Goal: Task Accomplishment & Management: Use online tool/utility

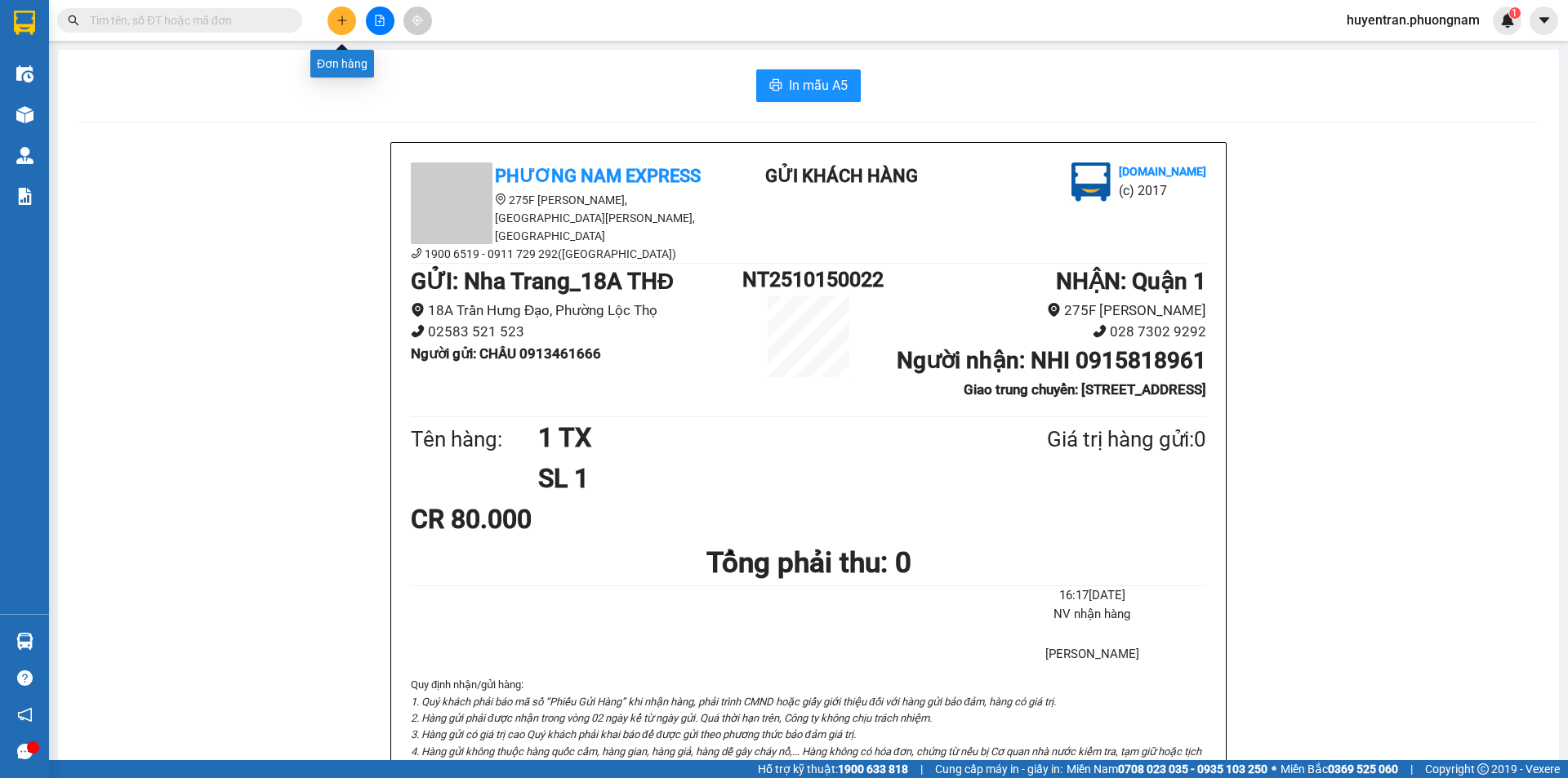
click at [333, 22] on button at bounding box center [342, 21] width 29 height 29
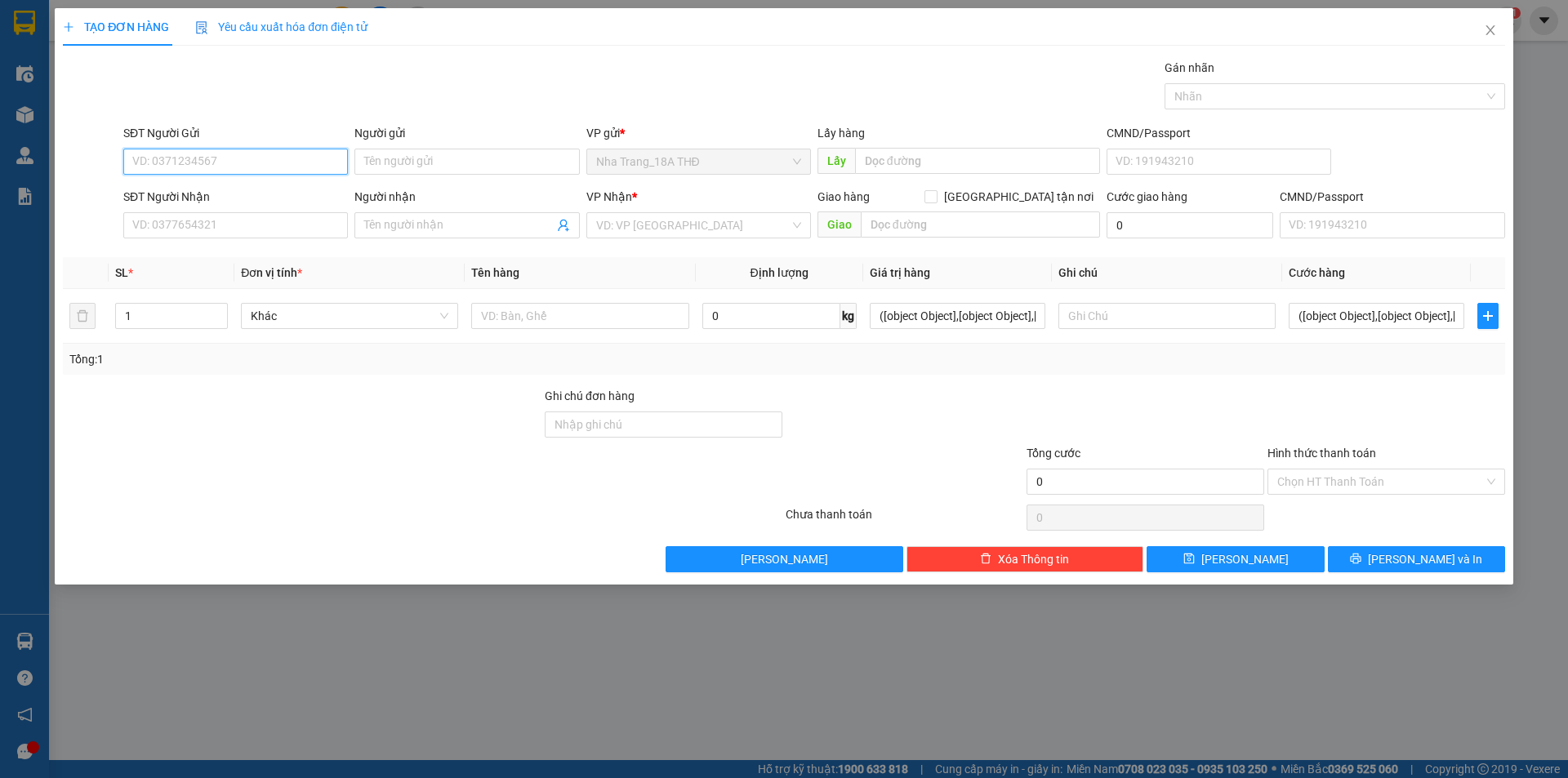
click at [315, 158] on input "SĐT Người Gửi" at bounding box center [236, 161] width 225 height 26
type input "0"
type input "0348571856"
click at [286, 192] on div "0348571856 - cúc" at bounding box center [235, 194] width 205 height 18
type input "cúc"
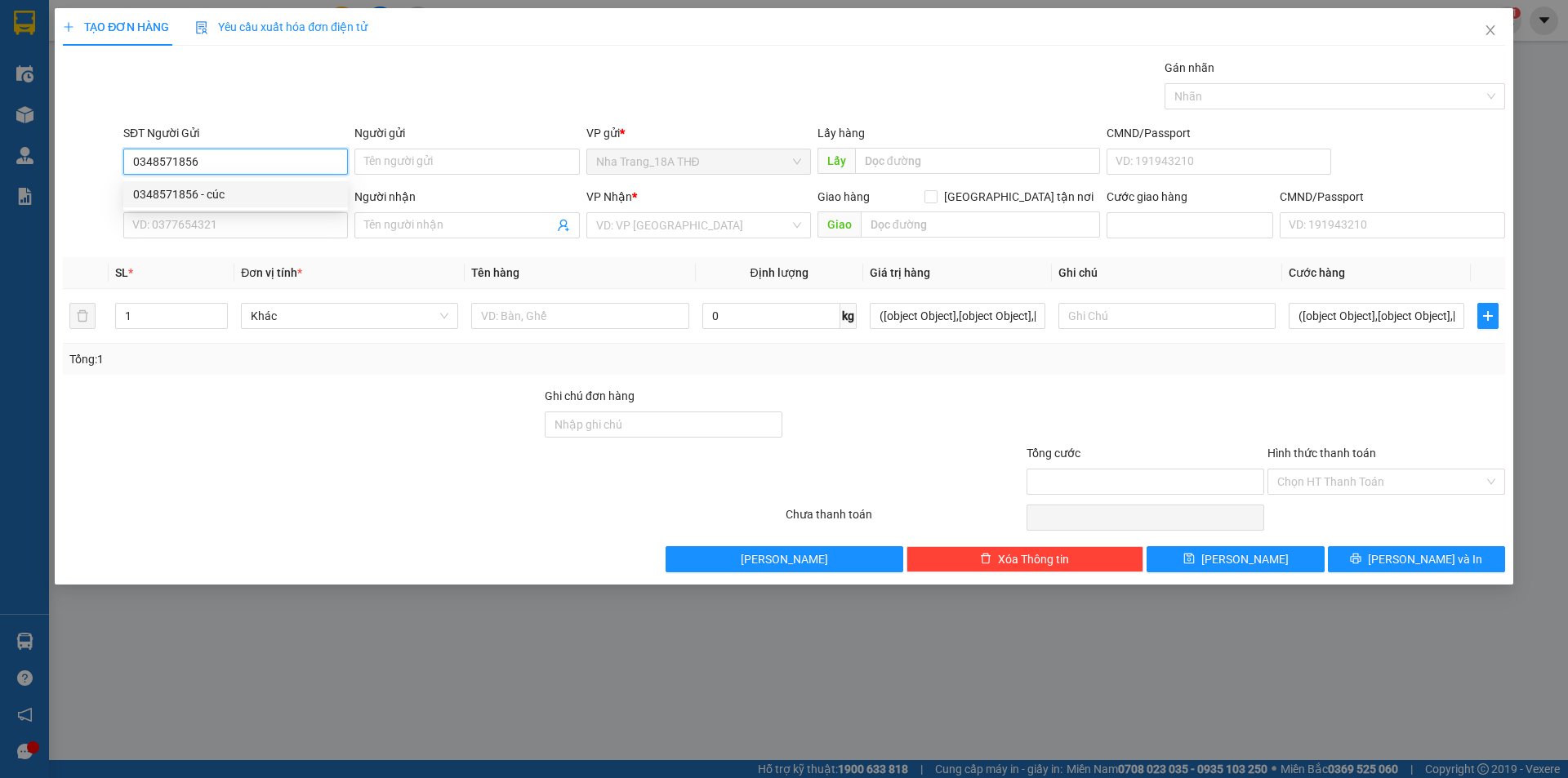
type input "0931636468"
type input "THÙY"
type input "0348571856"
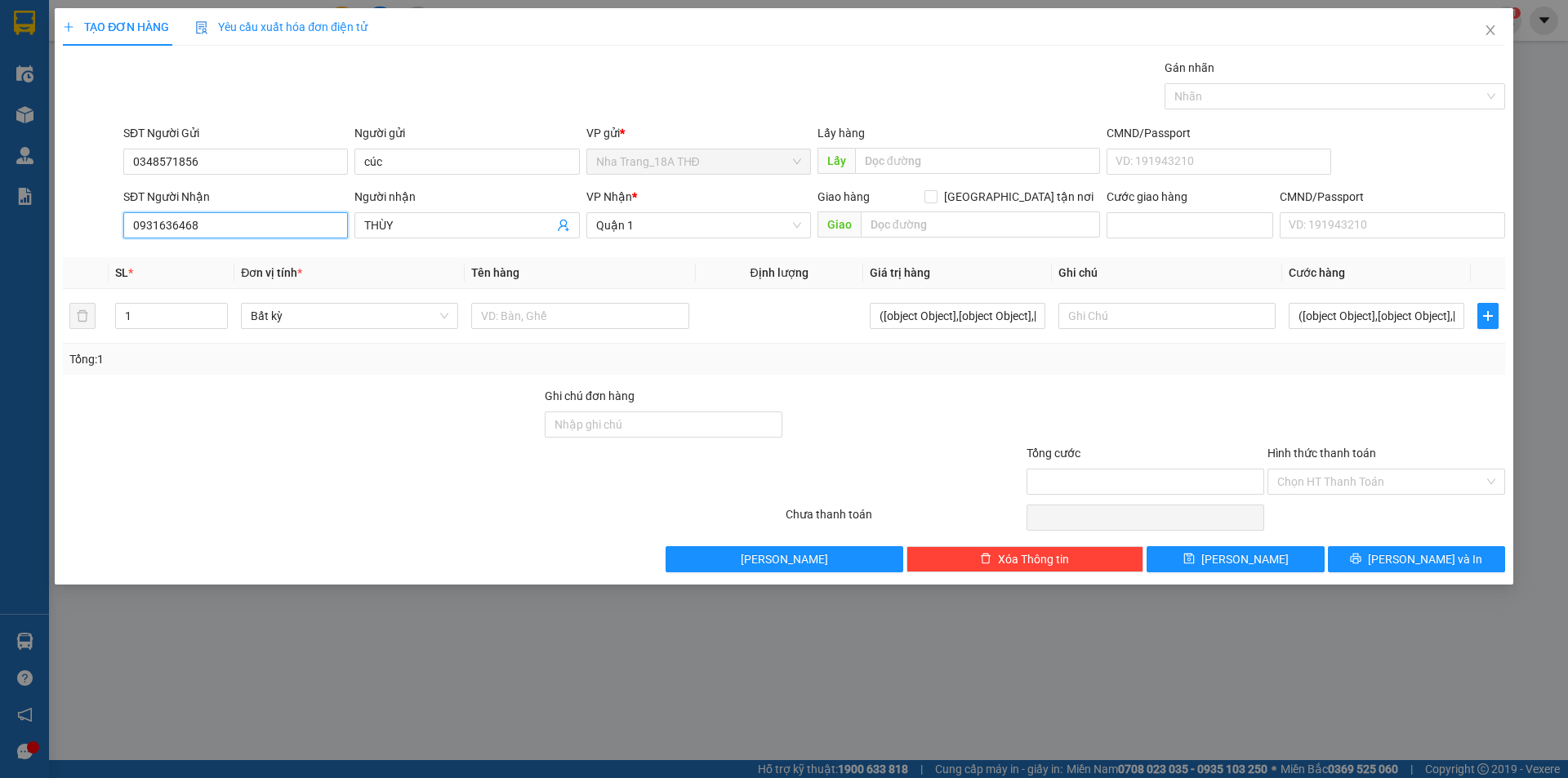
drag, startPoint x: 301, startPoint y: 220, endPoint x: 0, endPoint y: 304, distance: 312.5
click at [0, 304] on div "TẠO ĐƠN HÀNG Yêu cầu xuất hóa đơn điện tử Transit Pickup Surcharge Ids Transit …" at bounding box center [784, 389] width 1568 height 778
type input "0"
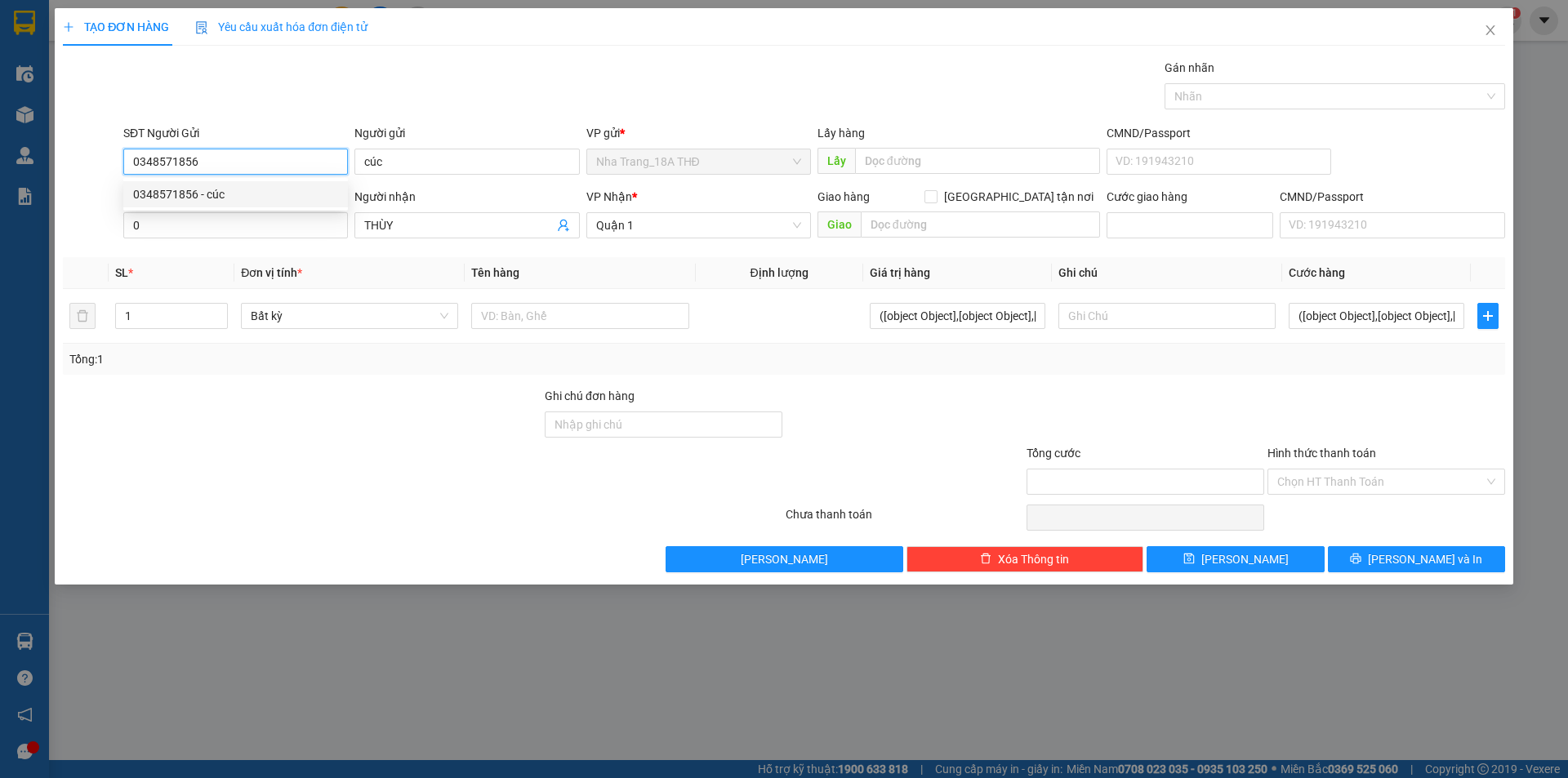
drag, startPoint x: 238, startPoint y: 166, endPoint x: 87, endPoint y: 192, distance: 153.2
click at [87, 192] on form "SĐT Người Gửi 0348571856 Người gửi cúc VP gửi * [GEOGRAPHIC_DATA] THĐ Lấy hàng …" at bounding box center [784, 184] width 1442 height 121
click at [1497, 27] on span "Close" at bounding box center [1490, 31] width 46 height 46
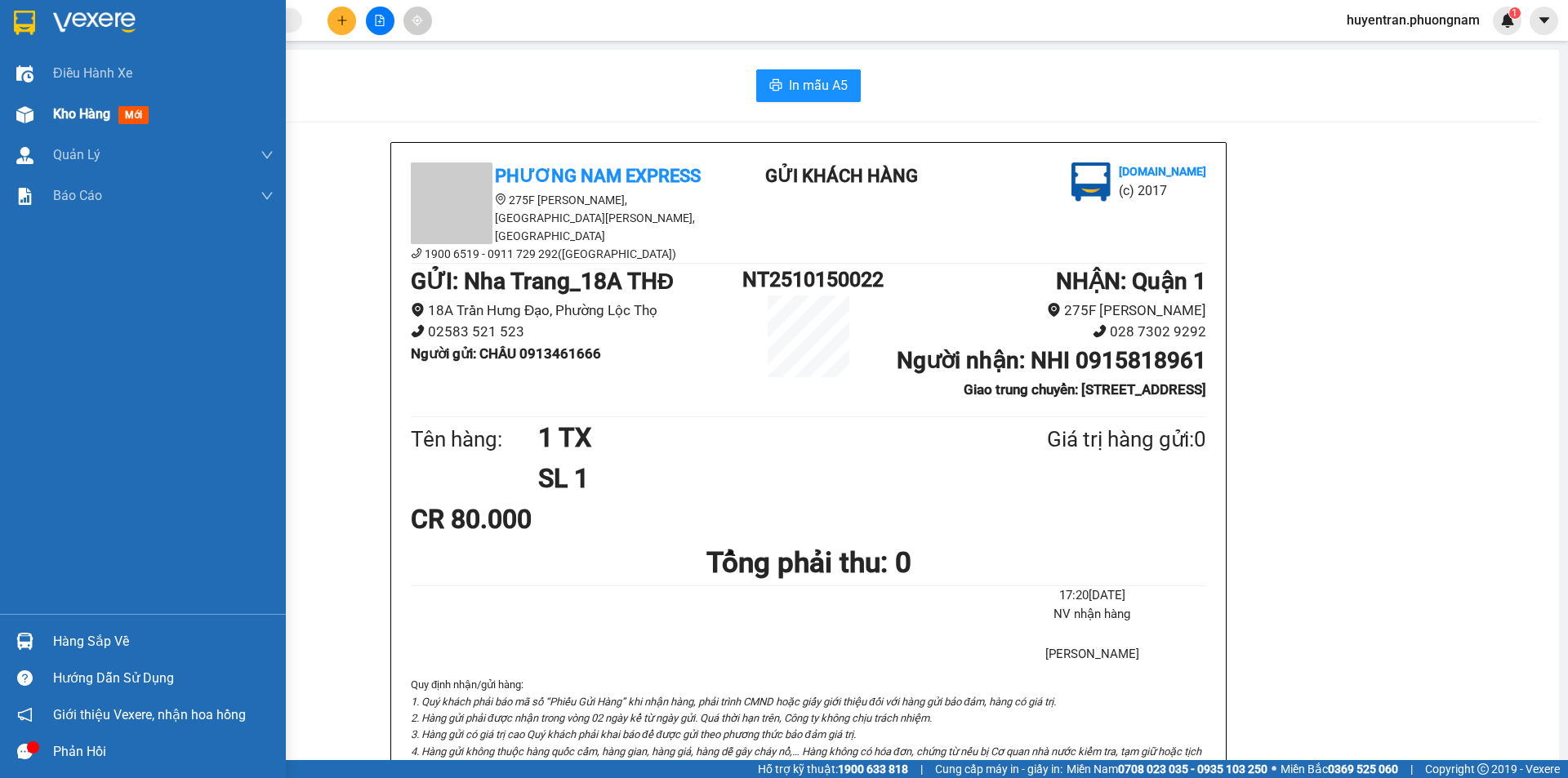
click at [28, 112] on img at bounding box center [25, 114] width 17 height 17
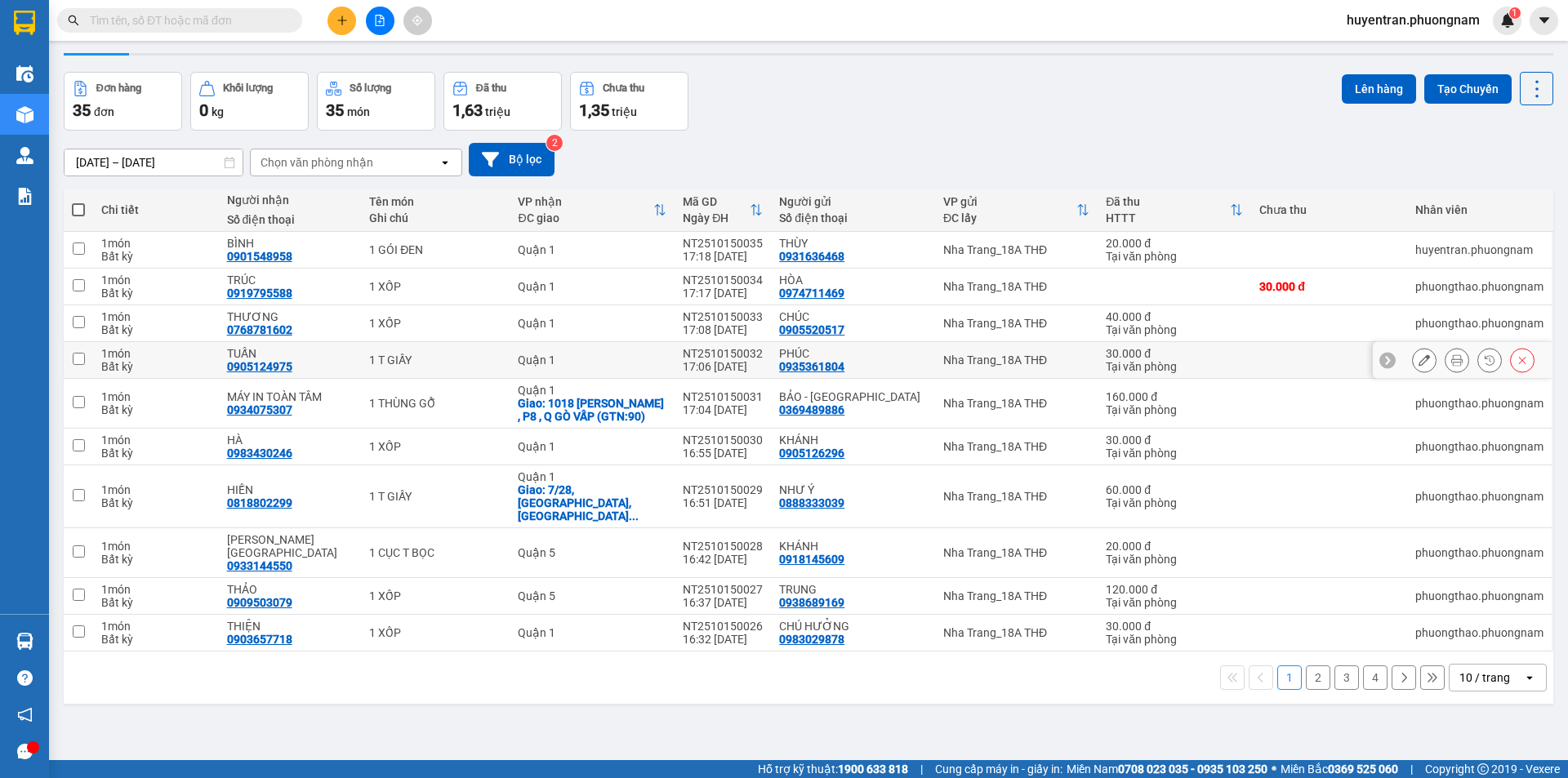
scroll to position [75, 0]
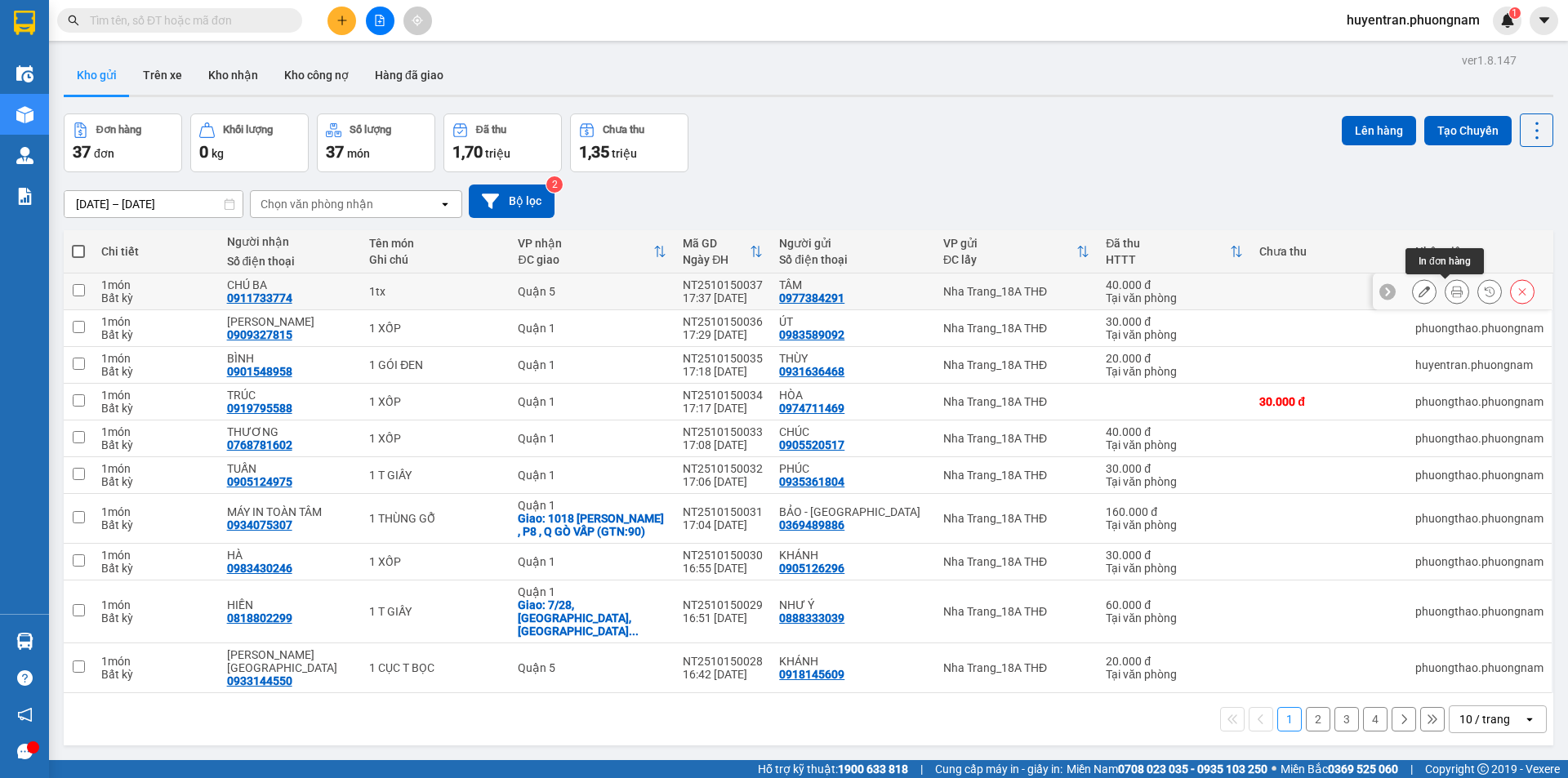
click at [1451, 296] on button at bounding box center [1457, 292] width 23 height 29
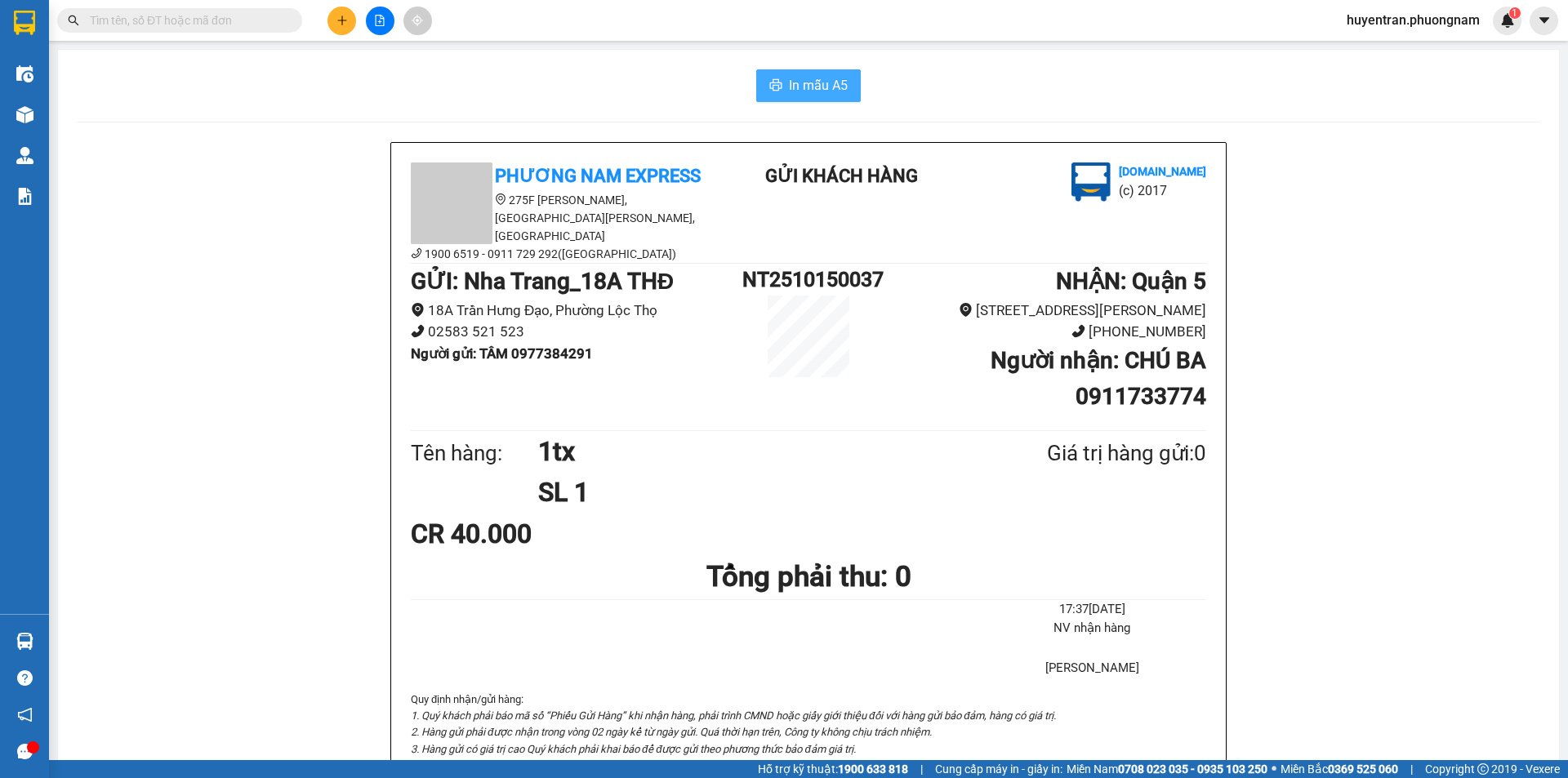
click at [800, 85] on span "In mẫu A5" at bounding box center [819, 85] width 59 height 20
drag, startPoint x: 1158, startPoint y: 230, endPoint x: 120, endPoint y: 277, distance: 1039.1
click at [1153, 230] on div "Phương Nam Express 275F Phạm Ngũ Lão, Phường Phạm Ngũ Lão, Quận 1, TP Hồ Chí Mi…" at bounding box center [808, 212] width 802 height 100
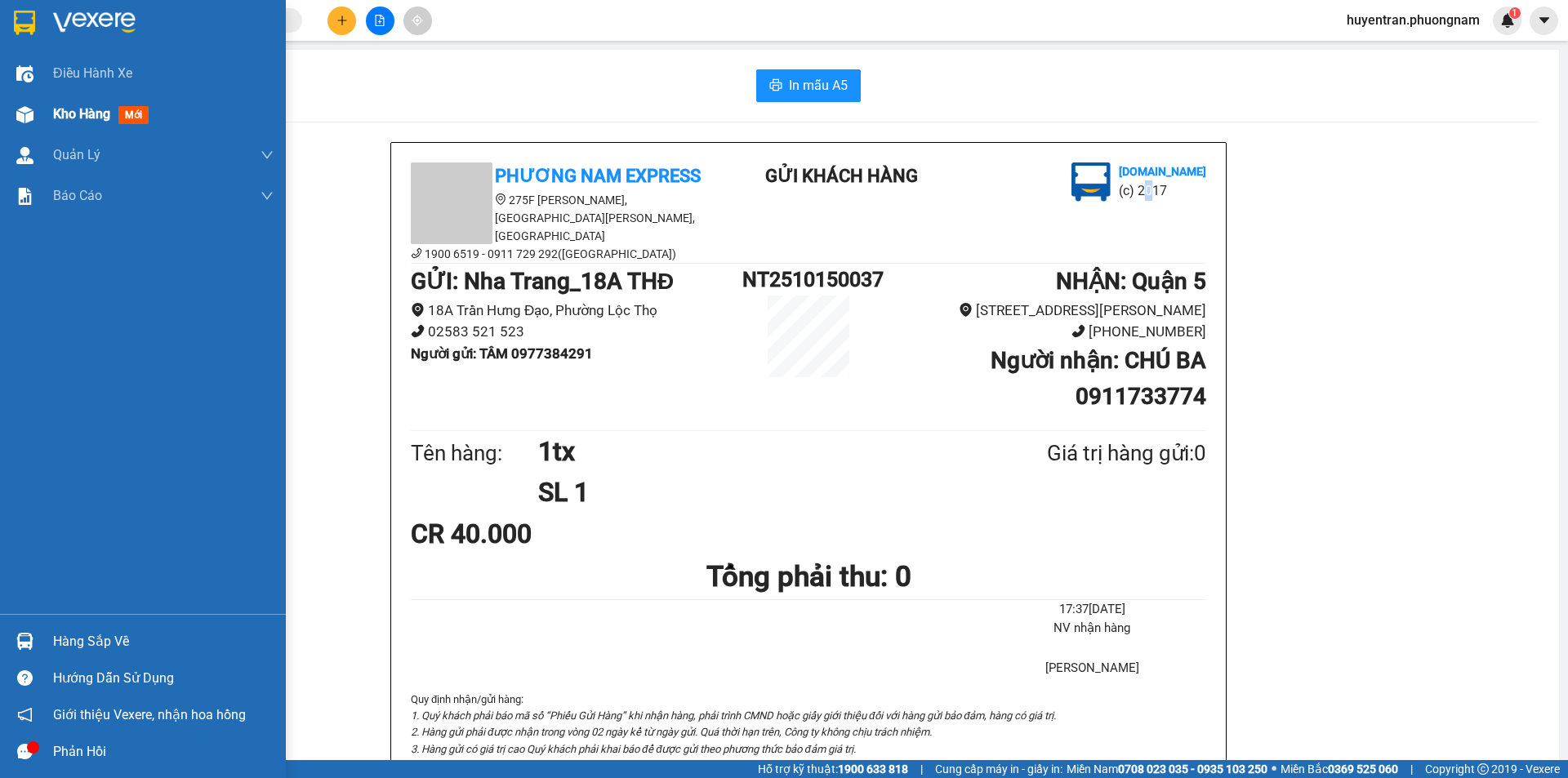
click at [59, 122] on span "Kho hàng" at bounding box center [82, 113] width 57 height 15
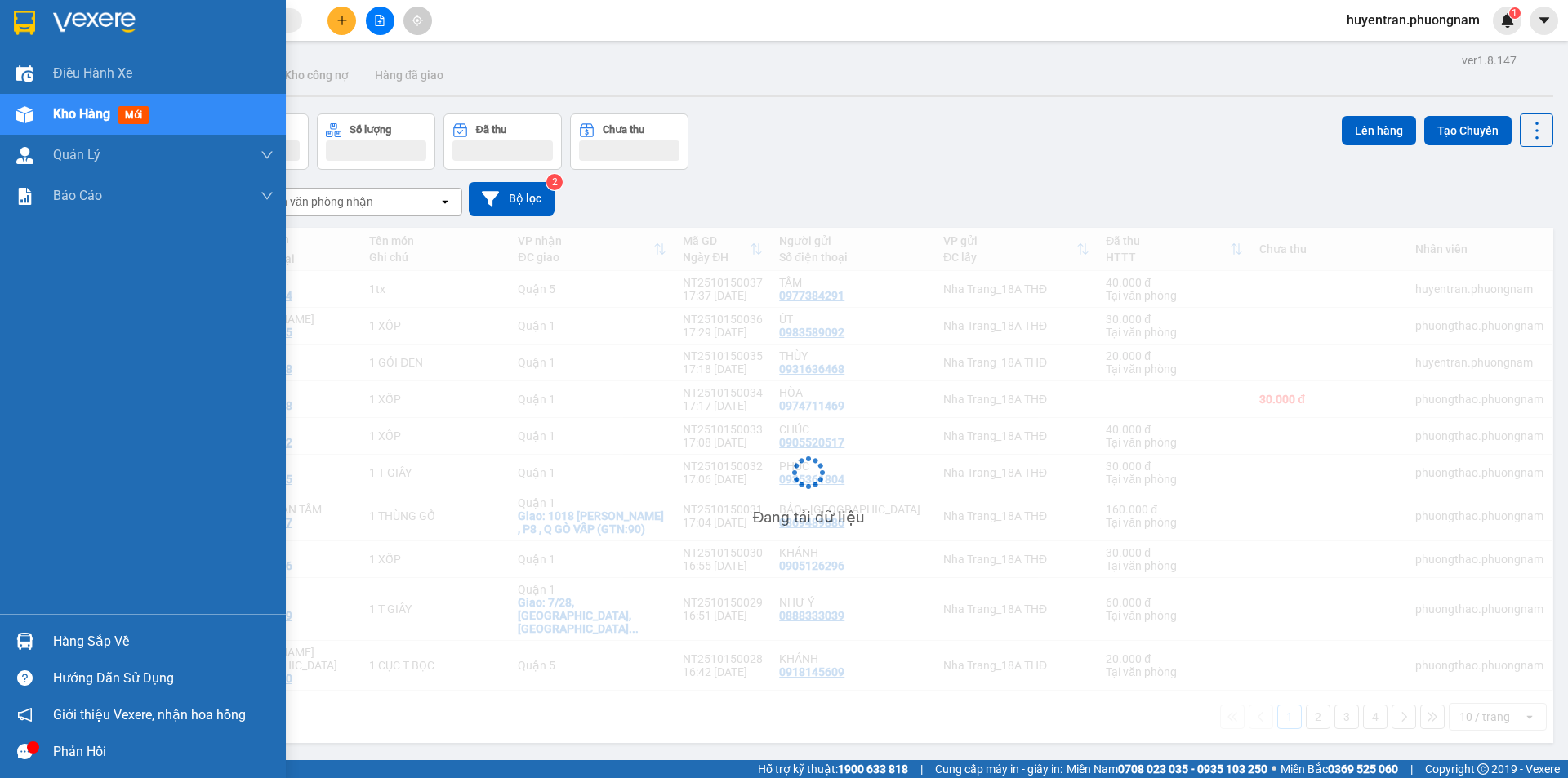
click at [59, 122] on span "Kho hàng" at bounding box center [82, 113] width 57 height 15
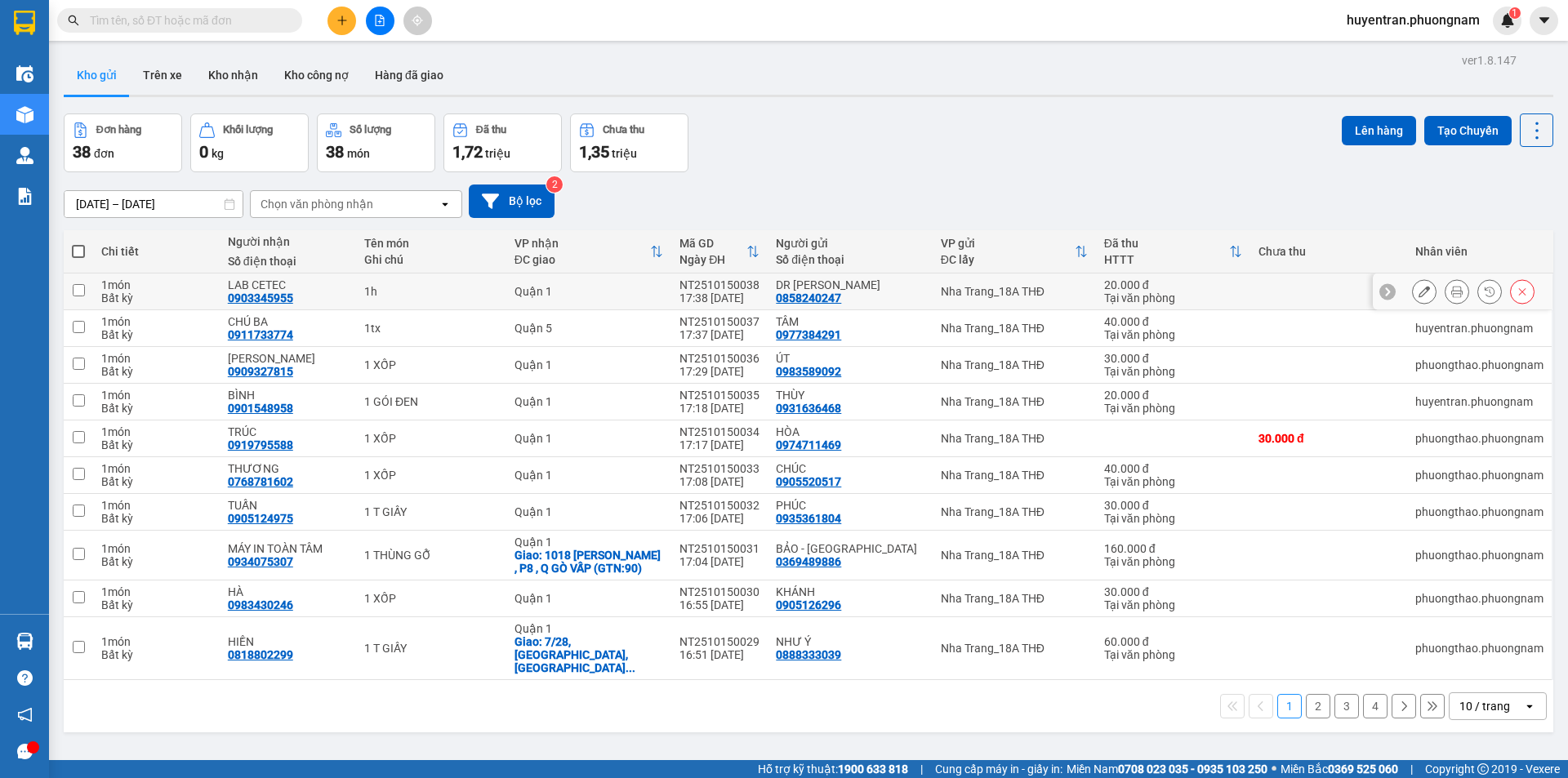
click at [1445, 293] on button at bounding box center [1457, 292] width 23 height 29
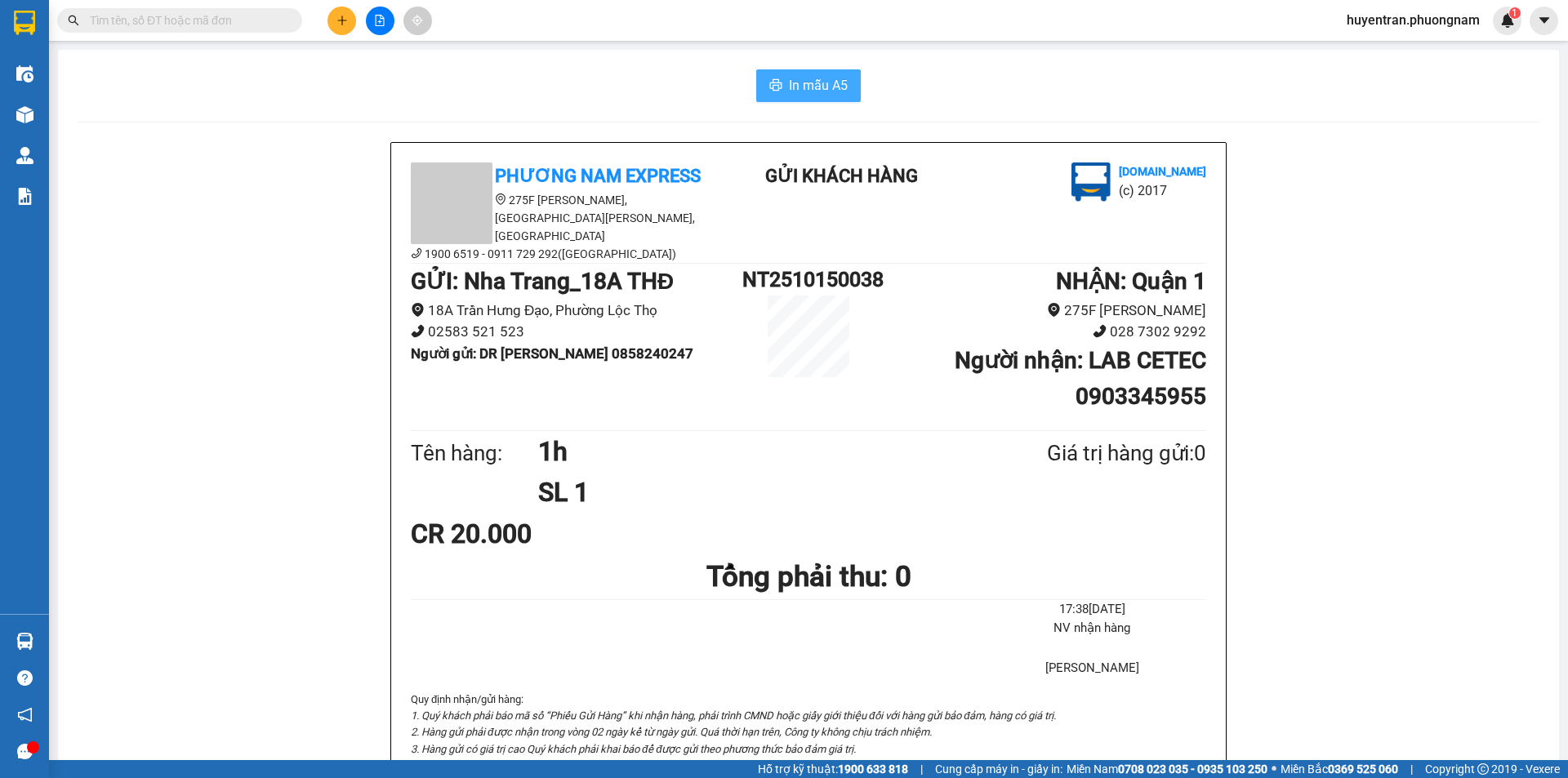
click at [809, 83] on span "In mẫu A5" at bounding box center [819, 85] width 59 height 20
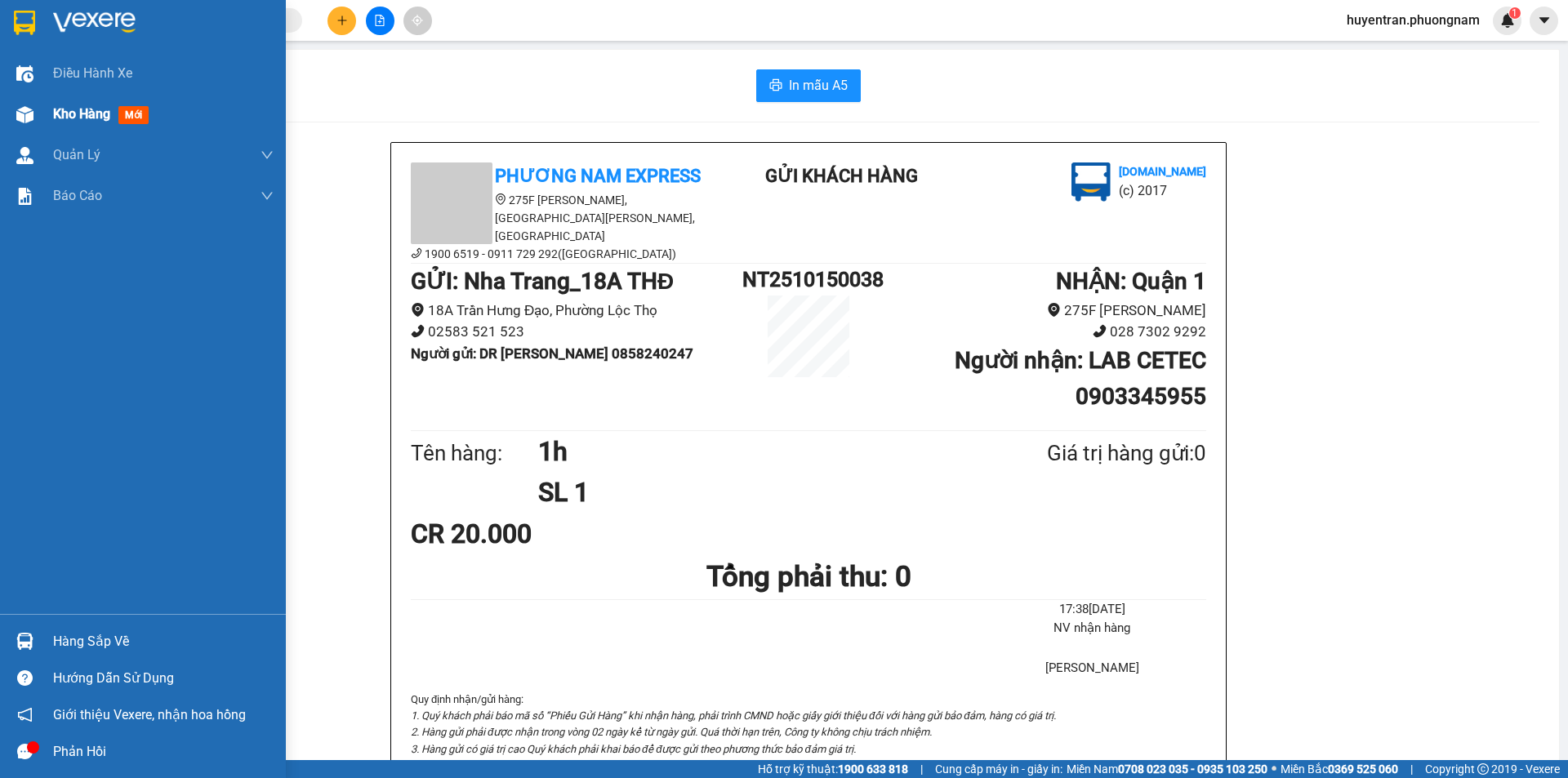
click at [69, 106] on span "Kho hàng" at bounding box center [82, 113] width 57 height 15
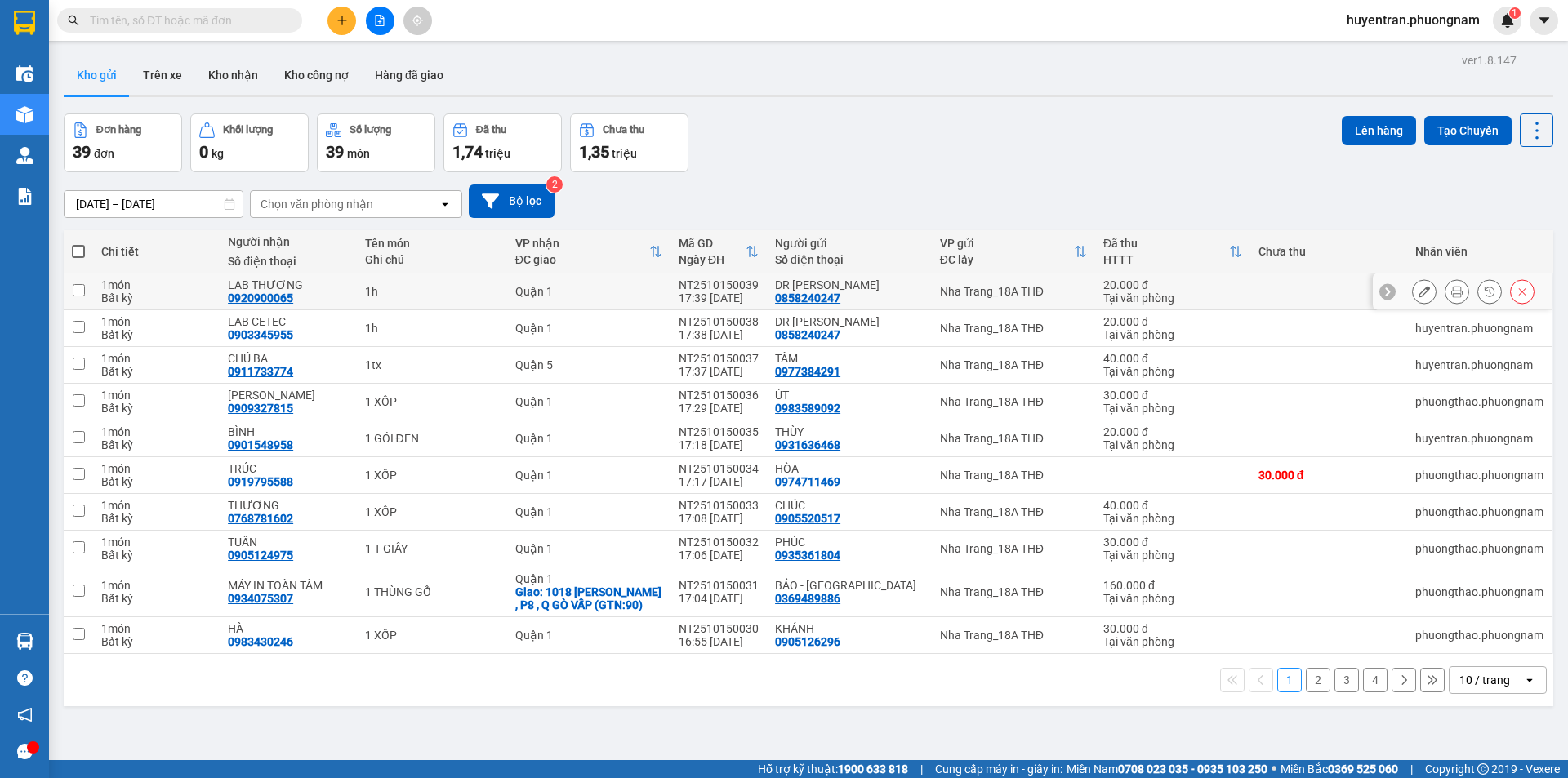
click at [1451, 291] on icon at bounding box center [1457, 291] width 11 height 11
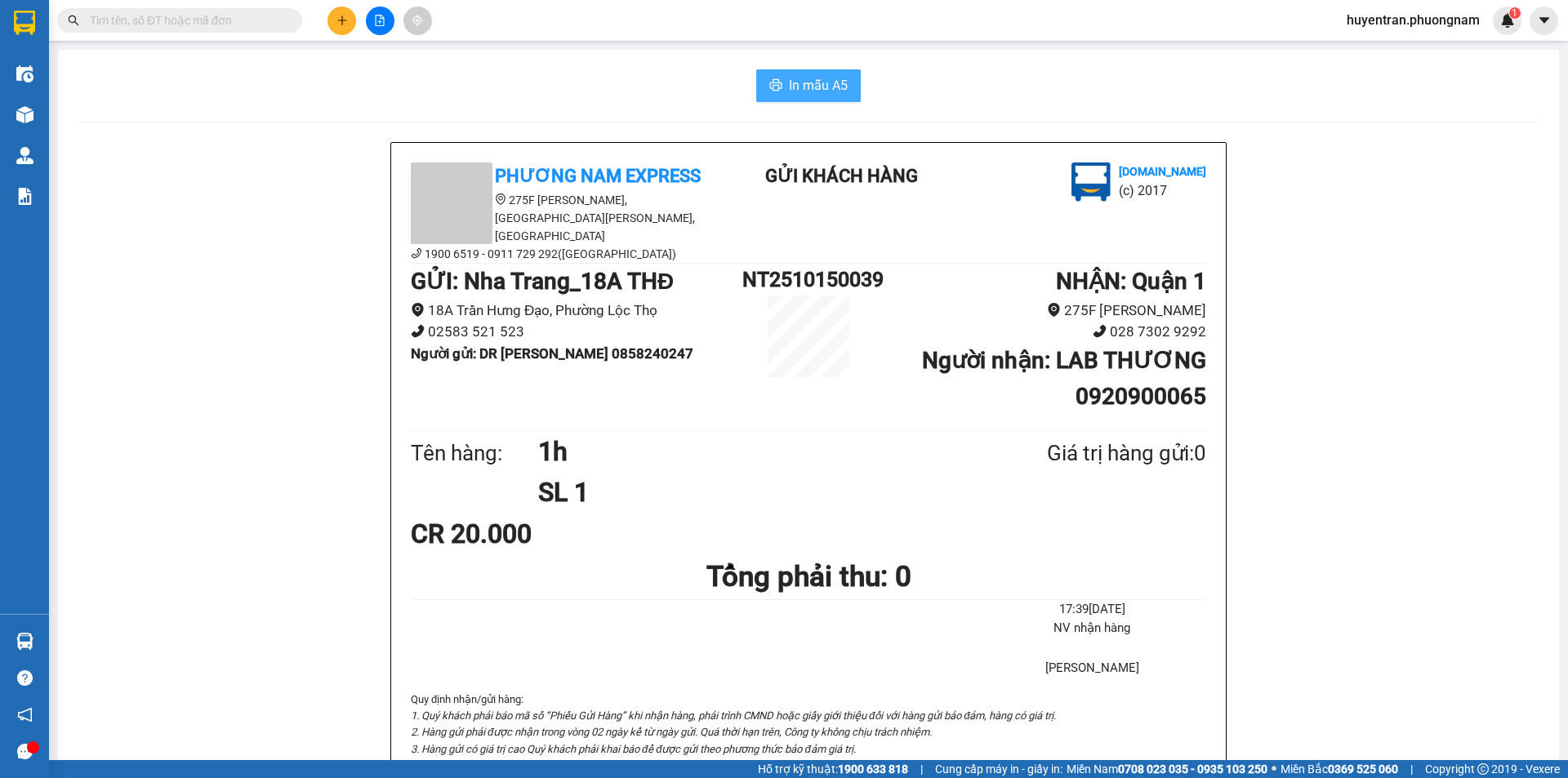
click at [802, 81] on span "In mẫu A5" at bounding box center [819, 85] width 59 height 20
